Goal: Task Accomplishment & Management: Use online tool/utility

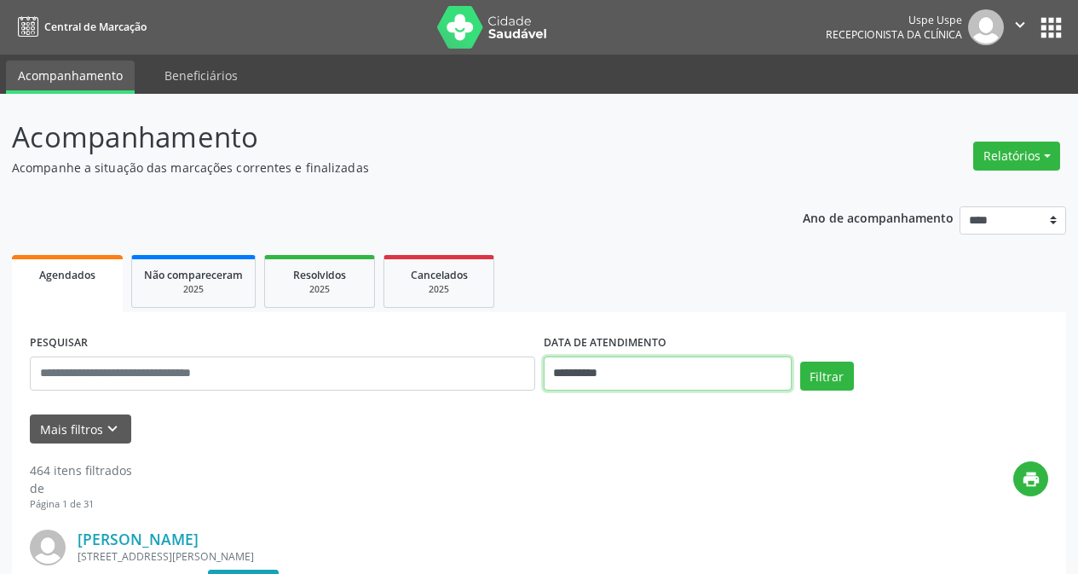
click at [643, 364] on input "**********" at bounding box center [668, 373] width 248 height 34
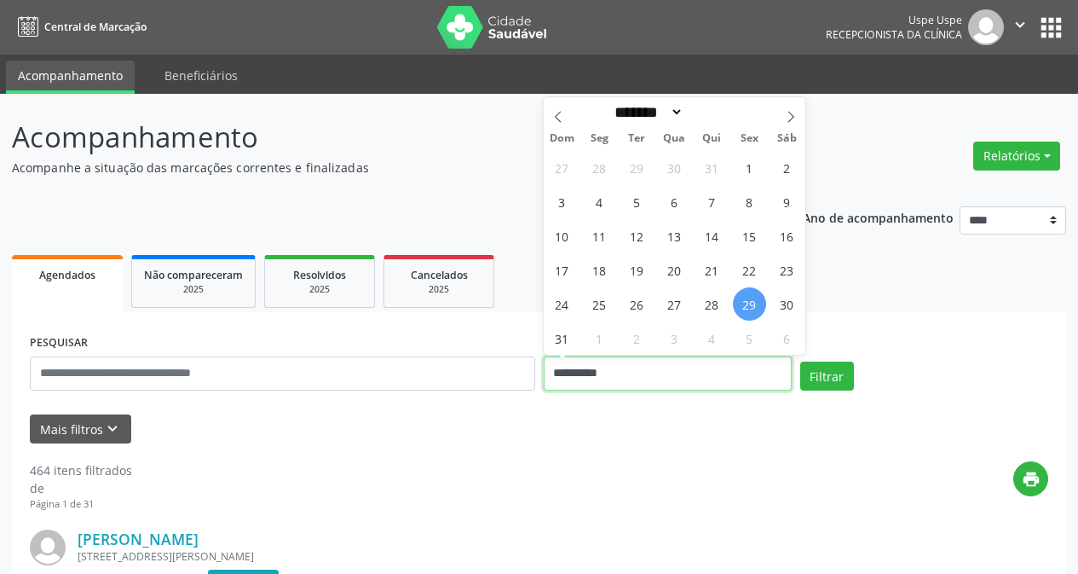
click at [643, 364] on input "**********" at bounding box center [668, 373] width 248 height 34
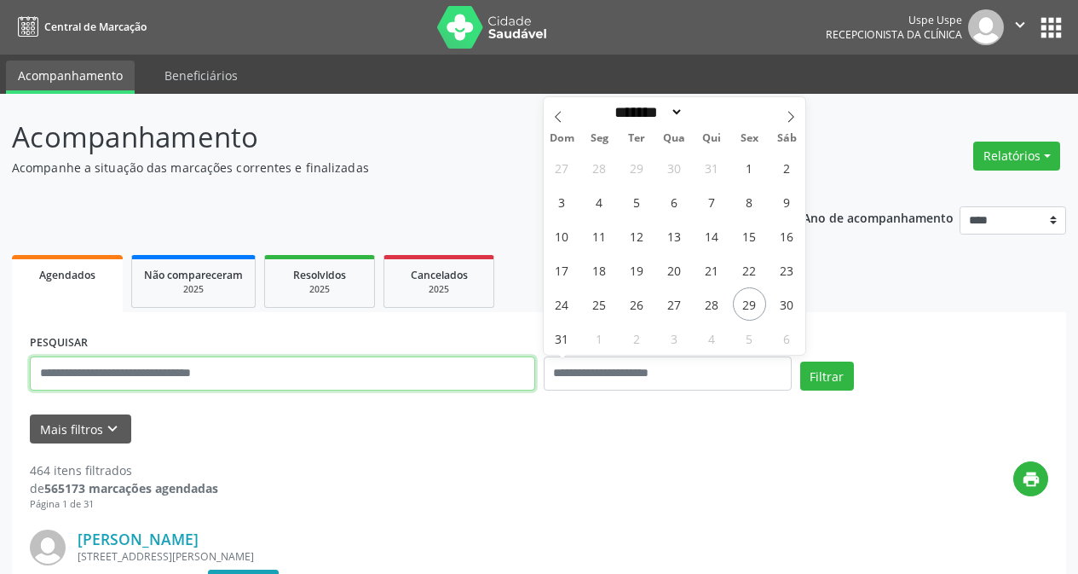
click at [479, 363] on input "text" at bounding box center [282, 373] width 505 height 34
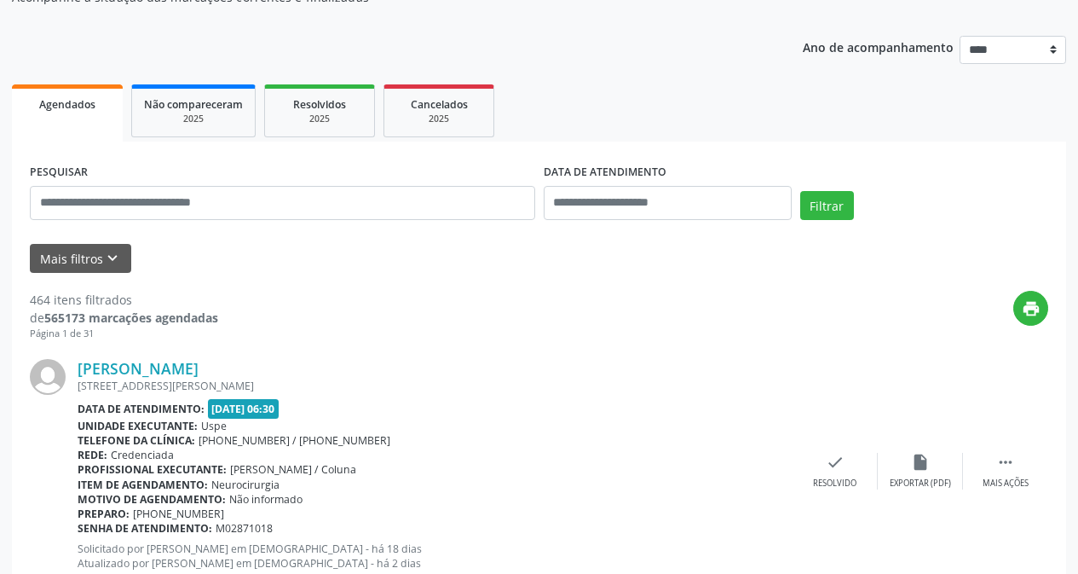
scroll to position [256, 0]
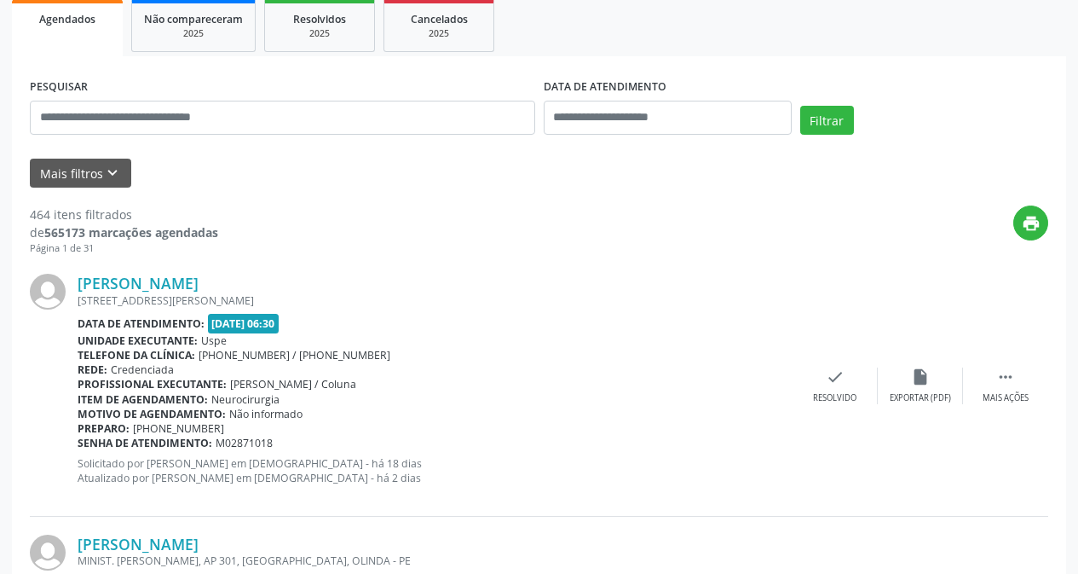
click at [385, 136] on div "PESQUISAR" at bounding box center [283, 110] width 514 height 72
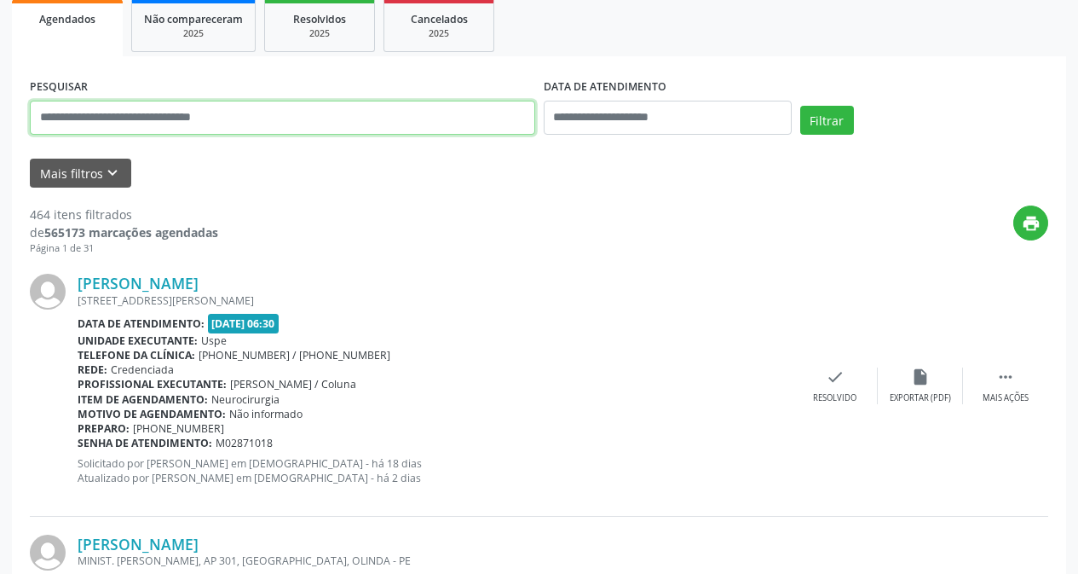
drag, startPoint x: 445, startPoint y: 113, endPoint x: 456, endPoint y: 107, distance: 12.2
click at [456, 107] on input "text" at bounding box center [282, 118] width 505 height 34
click at [455, 110] on input "text" at bounding box center [282, 118] width 505 height 34
type input "**********"
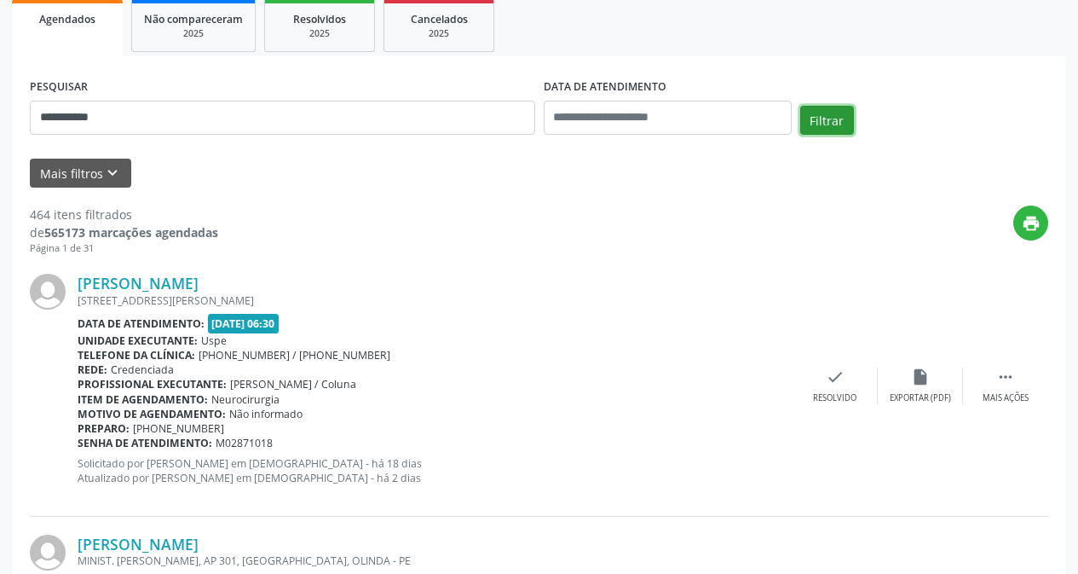
click at [806, 113] on button "Filtrar" at bounding box center [827, 120] width 54 height 29
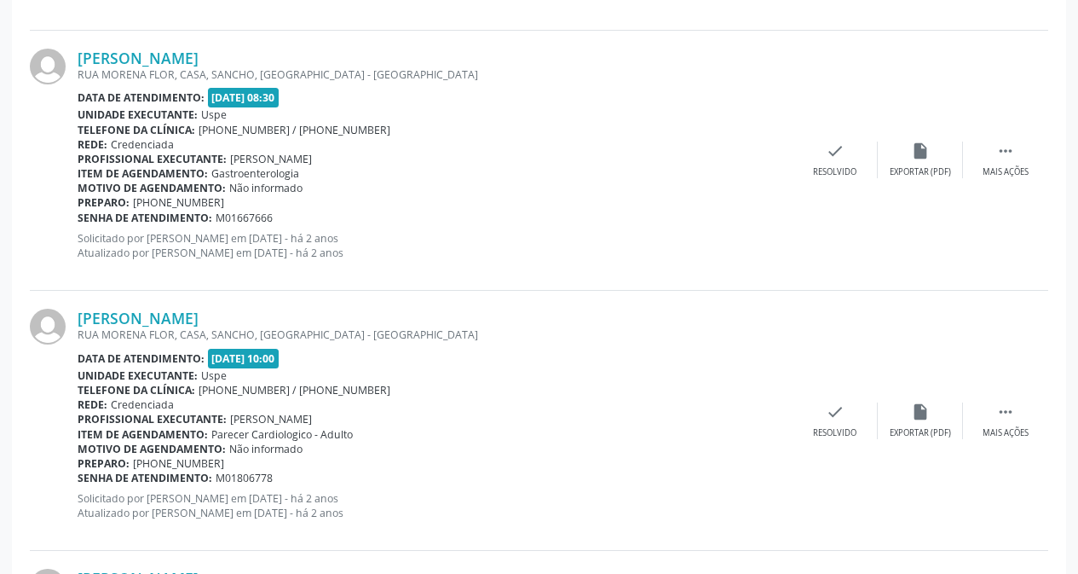
scroll to position [3921, 0]
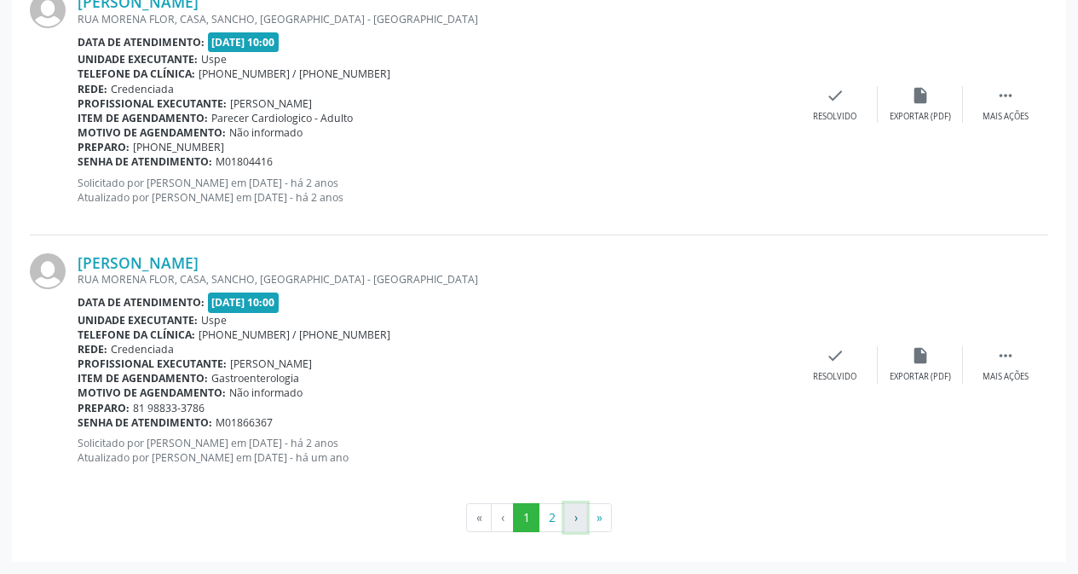
click at [564, 518] on button "›" at bounding box center [575, 517] width 23 height 29
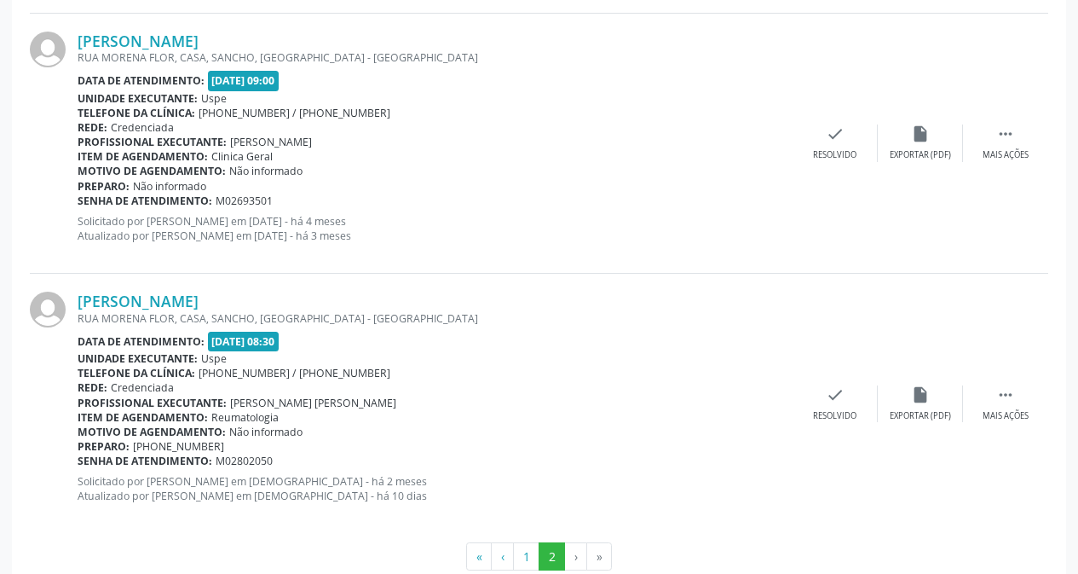
scroll to position [1578, 0]
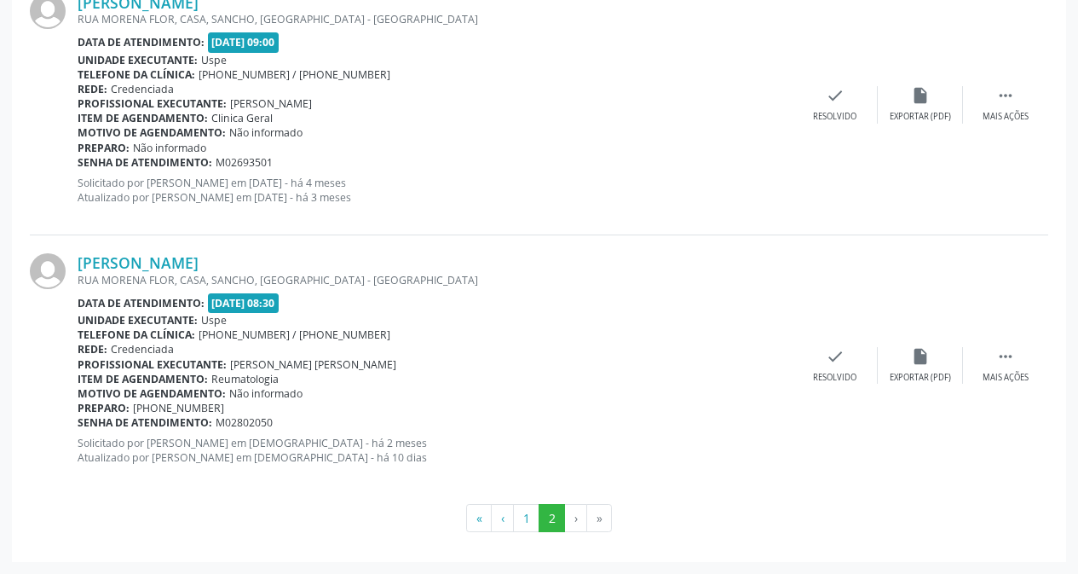
click at [578, 519] on li "›" at bounding box center [576, 518] width 22 height 29
drag, startPoint x: 569, startPoint y: 516, endPoint x: 579, endPoint y: 516, distance: 9.4
click at [573, 516] on li "›" at bounding box center [576, 518] width 22 height 29
click at [596, 523] on li "»" at bounding box center [599, 518] width 25 height 29
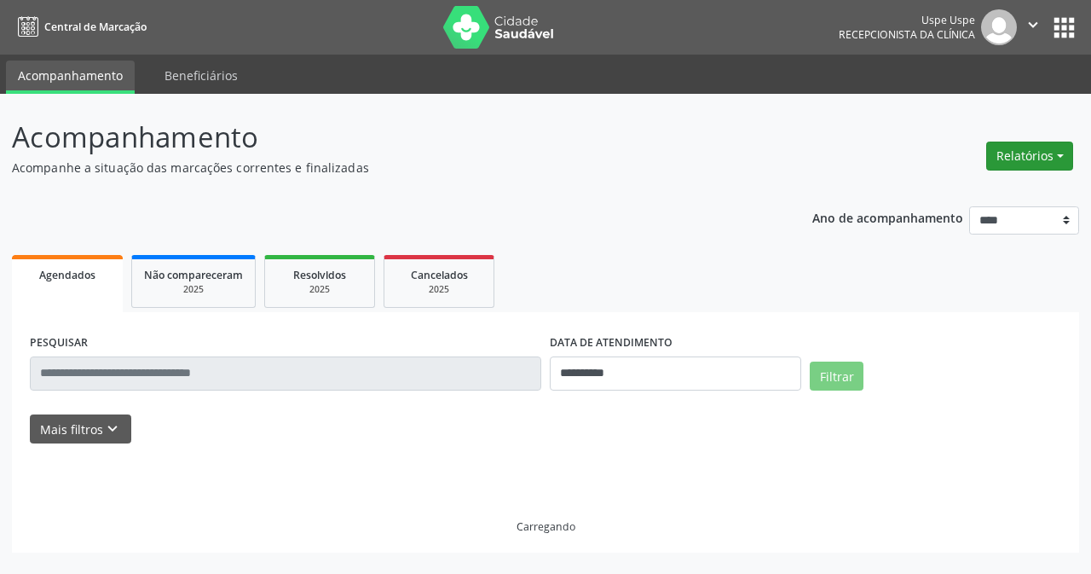
drag, startPoint x: 0, startPoint y: 0, endPoint x: 1032, endPoint y: 152, distance: 1043.3
click at [1032, 144] on button "Relatórios" at bounding box center [1029, 155] width 87 height 29
click at [940, 191] on link "Agendamentos" at bounding box center [980, 193] width 183 height 24
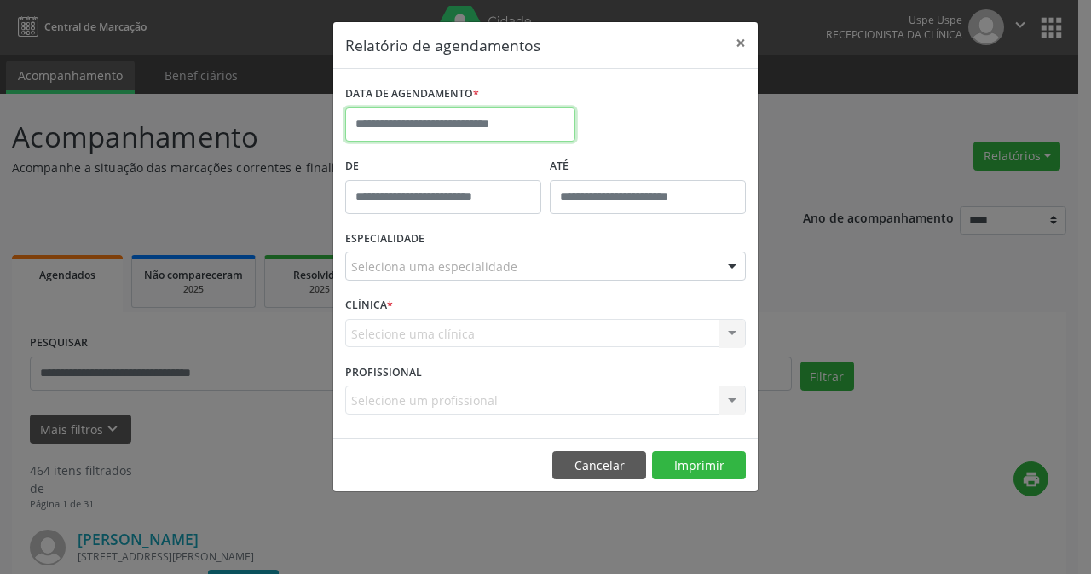
click at [507, 130] on input "text" at bounding box center [460, 124] width 230 height 34
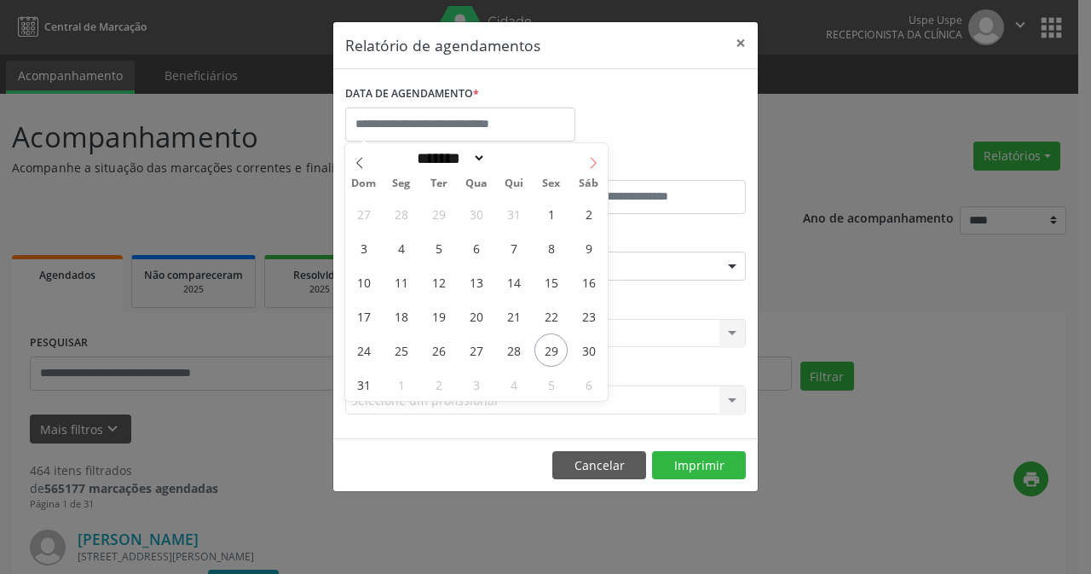
click at [603, 157] on span at bounding box center [593, 157] width 29 height 29
select select "*"
click at [559, 245] on span "12" at bounding box center [550, 247] width 33 height 33
type input "**********"
click at [549, 242] on span "12" at bounding box center [550, 247] width 33 height 33
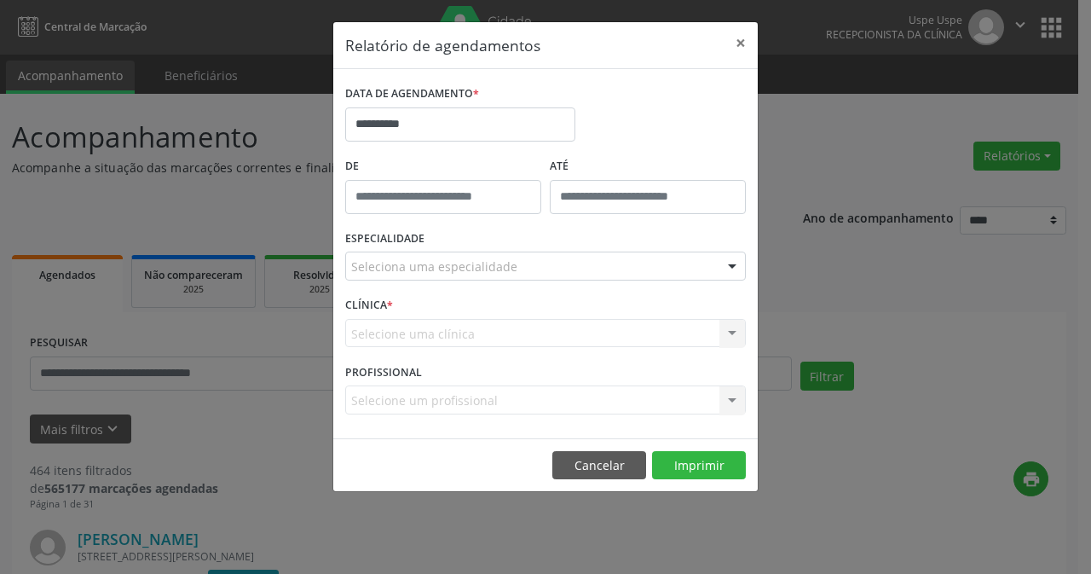
click at [549, 268] on div "Seleciona uma especialidade" at bounding box center [545, 265] width 401 height 29
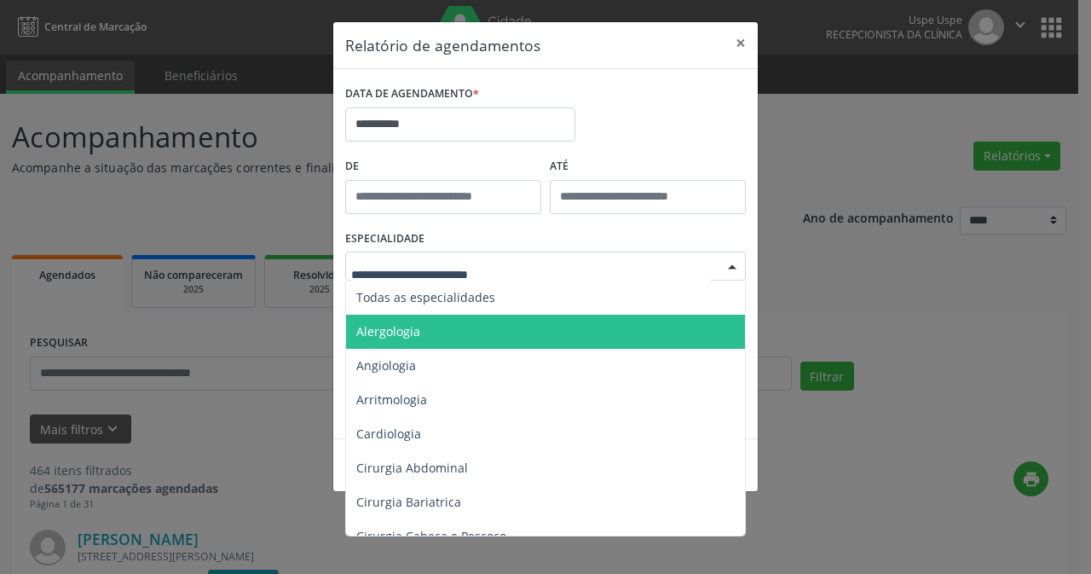
click at [442, 319] on span "Alergologia" at bounding box center [546, 332] width 401 height 34
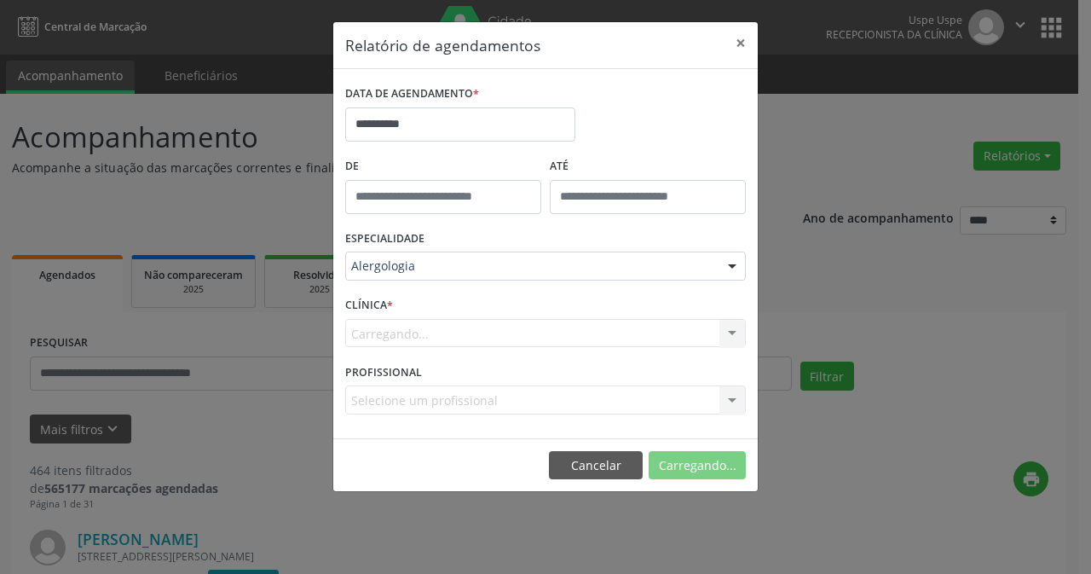
click at [438, 283] on div "ESPECIALIDADE Alergologia Todas as especialidades Alergologia Angiologia Arritm…" at bounding box center [545, 259] width 409 height 66
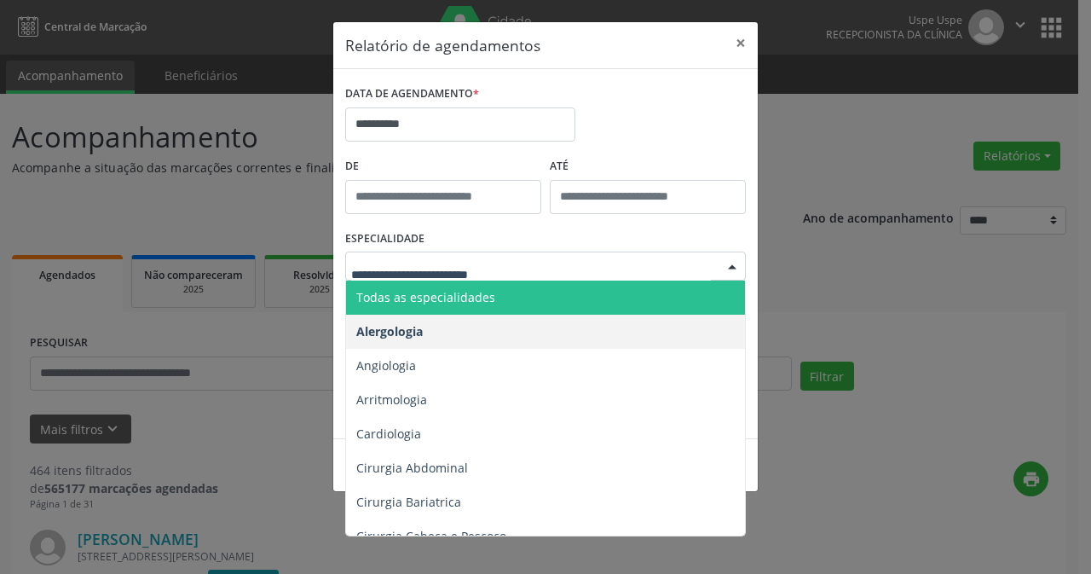
click at [437, 297] on span "Todas as especialidades" at bounding box center [425, 297] width 139 height 16
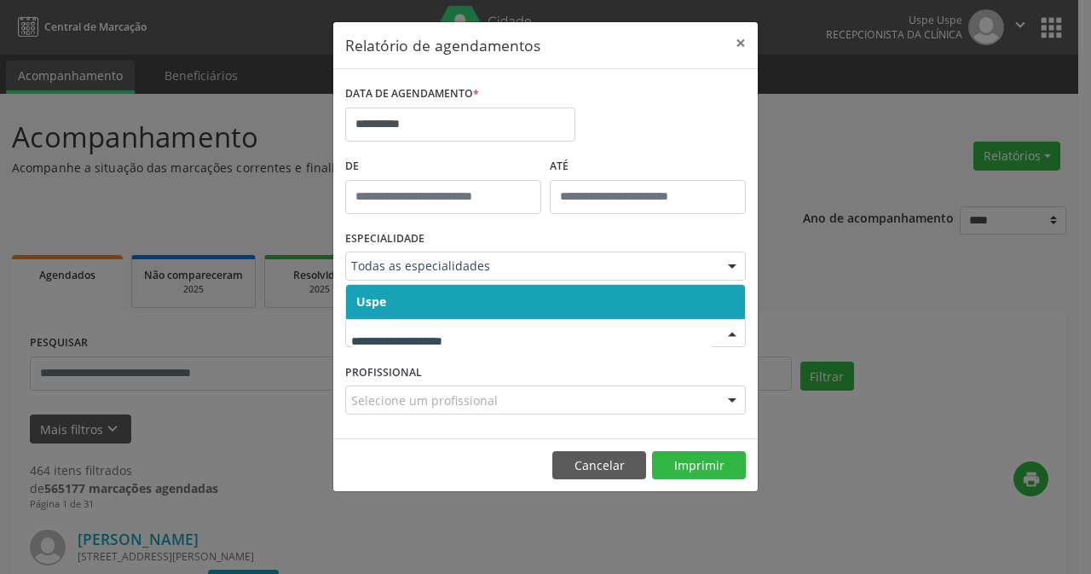
click at [431, 315] on span "Uspe" at bounding box center [545, 302] width 399 height 34
click at [436, 344] on div at bounding box center [545, 333] width 401 height 29
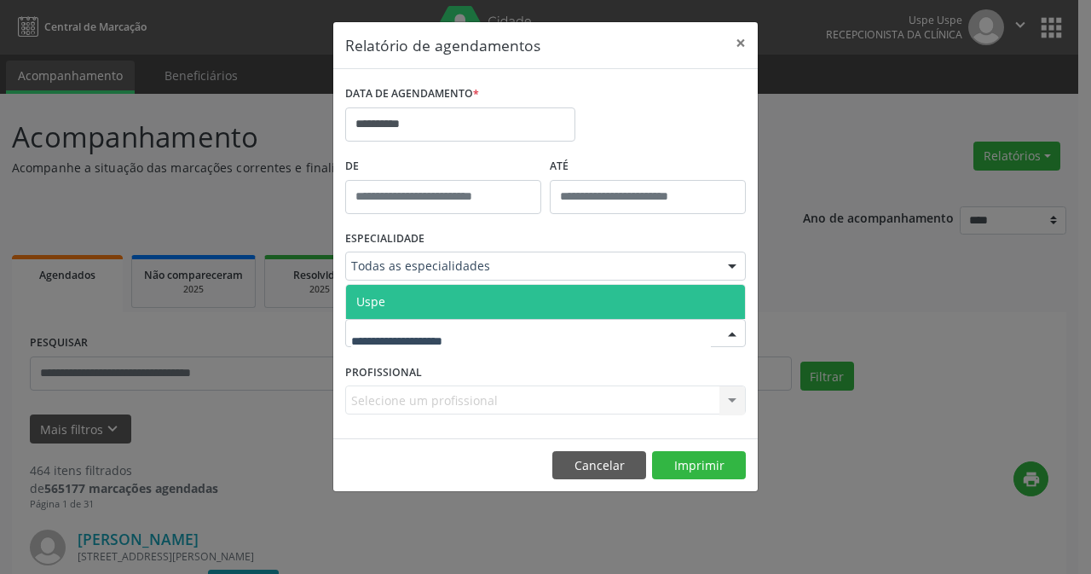
click at [436, 311] on span "Uspe" at bounding box center [545, 302] width 399 height 34
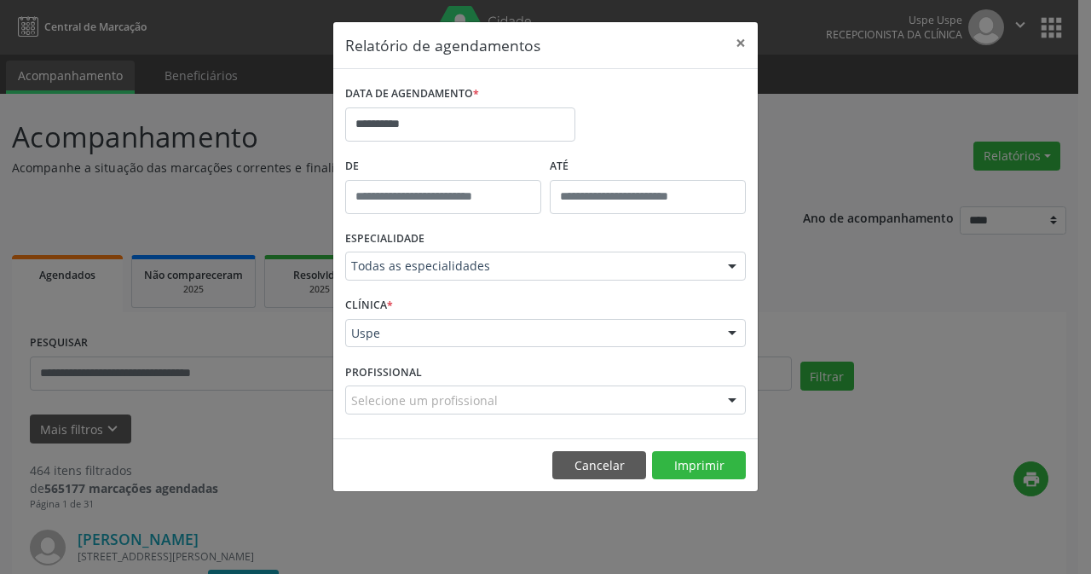
click at [389, 410] on div "Selecione um profissional" at bounding box center [545, 399] width 401 height 29
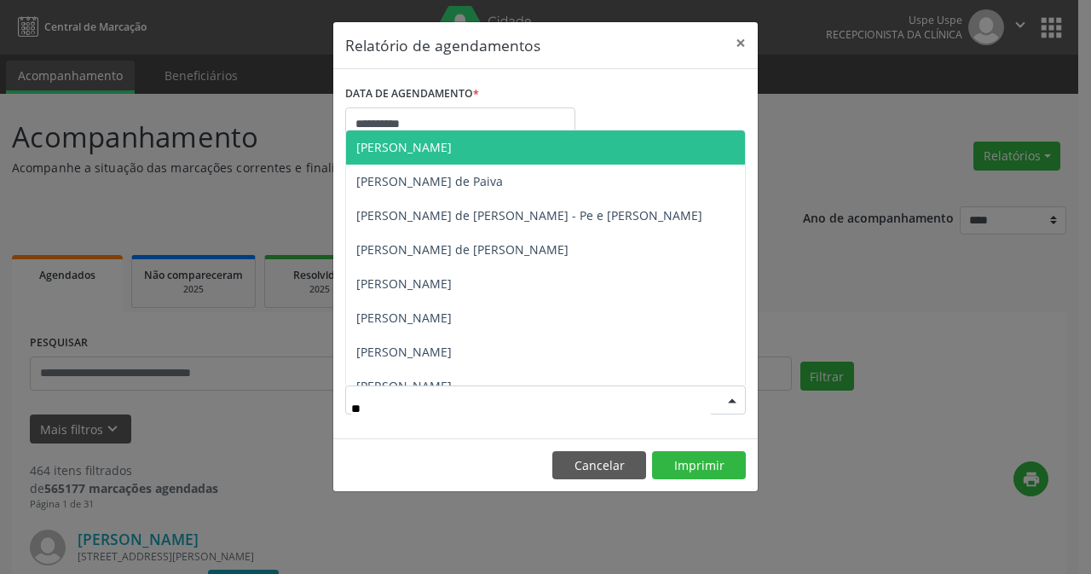
type input "***"
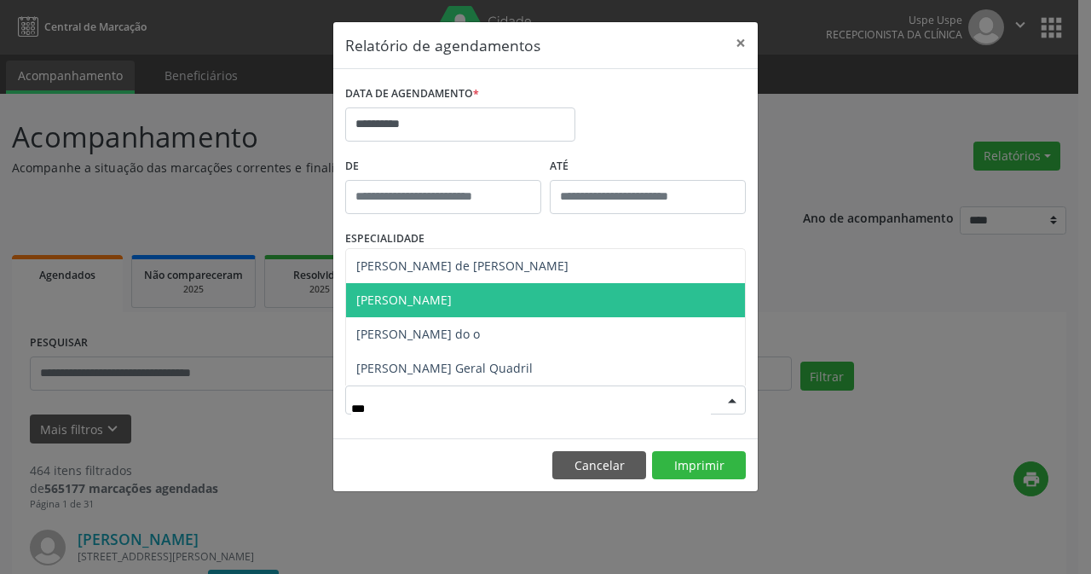
click at [452, 303] on span "Eduardo Cesar dos Santos Montezuma" at bounding box center [403, 300] width 95 height 16
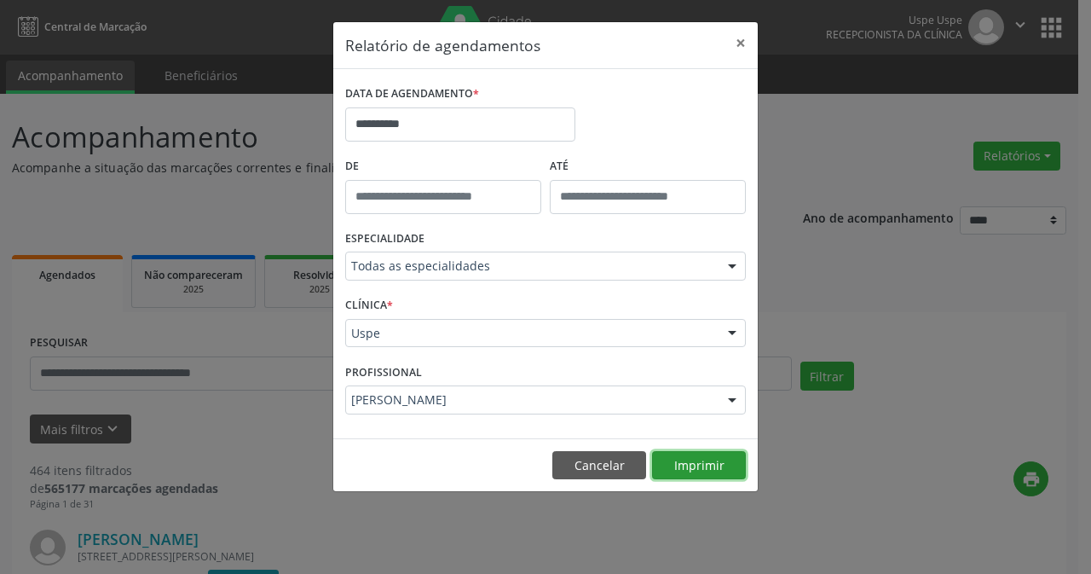
click at [713, 471] on button "Imprimir" at bounding box center [699, 465] width 94 height 29
